Goal: Task Accomplishment & Management: Manage account settings

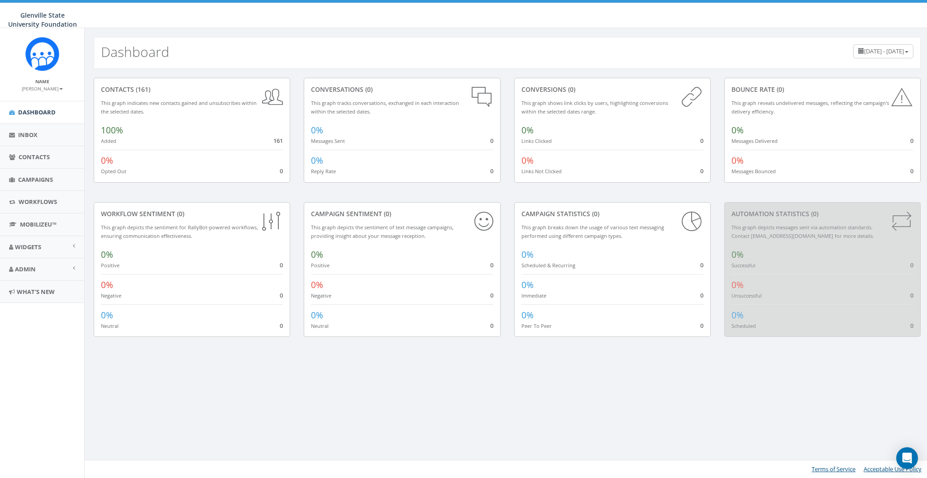
click at [49, 93] on div "Name [PERSON_NAME] Profile Sign Out" at bounding box center [42, 64] width 84 height 73
click at [50, 90] on small "[PERSON_NAME]" at bounding box center [42, 89] width 41 height 6
click at [47, 110] on link "Sign Out" at bounding box center [46, 113] width 72 height 11
